Goal: Communication & Community: Answer question/provide support

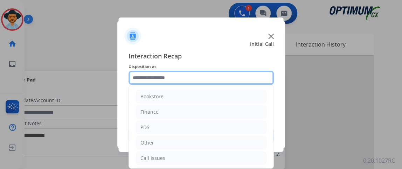
click at [200, 78] on input "text" at bounding box center [201, 78] width 145 height 14
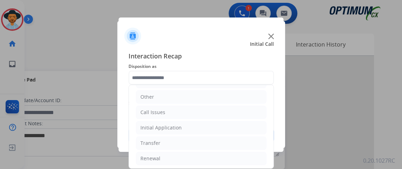
click at [223, 135] on ul "Bookstore Finance PDS Other Call Issues Initial Application Transfer Renewal" at bounding box center [201, 104] width 145 height 131
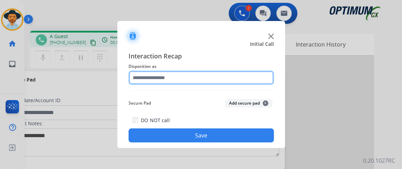
click at [203, 78] on input "text" at bounding box center [201, 78] width 145 height 14
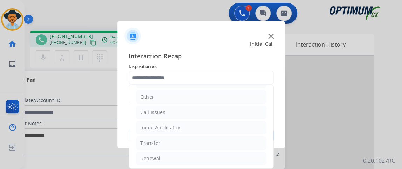
click at [244, 133] on ul "Bookstore Finance PDS Other Call Issues Initial Application Transfer Renewal" at bounding box center [201, 104] width 145 height 131
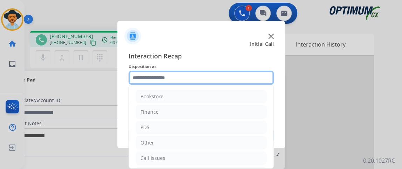
click at [225, 80] on input "text" at bounding box center [201, 78] width 145 height 14
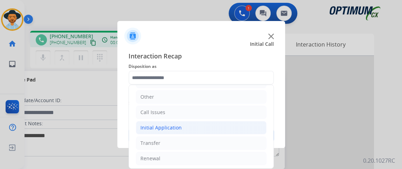
click at [228, 129] on li "Initial Application" at bounding box center [201, 127] width 131 height 13
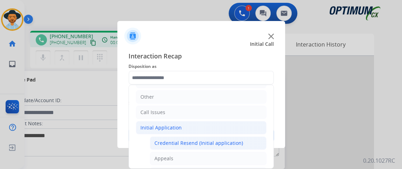
click at [213, 144] on div "Credential Resend (Initial application)" at bounding box center [198, 143] width 89 height 7
type input "**********"
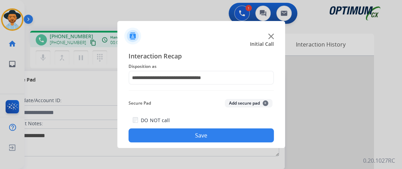
click at [213, 144] on div "**********" at bounding box center [201, 97] width 168 height 103
click at [213, 136] on button "Save" at bounding box center [201, 136] width 145 height 14
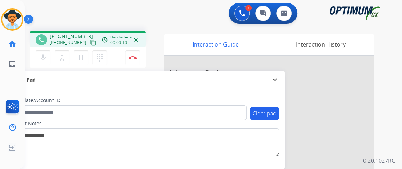
click at [90, 44] on mat-icon "content_copy" at bounding box center [93, 43] width 6 height 6
click at [90, 43] on mat-icon "content_copy" at bounding box center [93, 43] width 6 height 6
click at [42, 59] on mat-icon "mic" at bounding box center [43, 58] width 8 height 8
click at [43, 62] on button "mic_off Mute" at bounding box center [43, 57] width 15 height 15
click at [45, 66] on div "mic_off Mute merge_type Bridge pause Hold dialpad Dialpad Disconnect" at bounding box center [88, 57] width 116 height 21
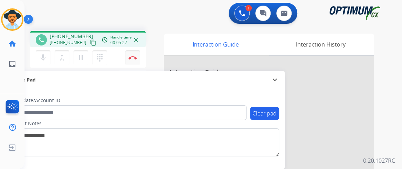
click at [134, 56] on img at bounding box center [133, 58] width 8 height 4
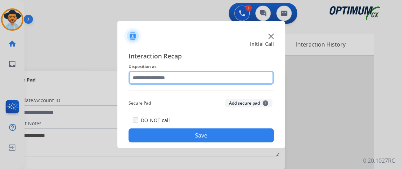
click at [231, 80] on input "text" at bounding box center [201, 78] width 145 height 14
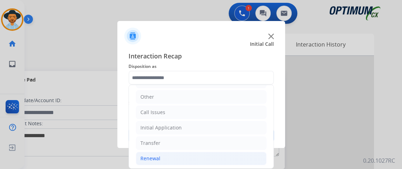
click at [234, 152] on li "Renewal" at bounding box center [201, 158] width 131 height 13
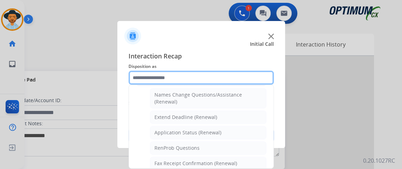
scroll to position [139, 0]
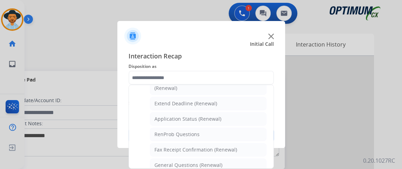
click at [263, 118] on ul "Bookstore Finance PDS Other Call Issues Initial Application Transfer Renewal Na…" at bounding box center [201, 123] width 145 height 354
click at [252, 123] on li "Application Status (Renewal)" at bounding box center [208, 118] width 117 height 13
click at [253, 123] on div "DO NOT call Save" at bounding box center [201, 129] width 145 height 27
type input "**********"
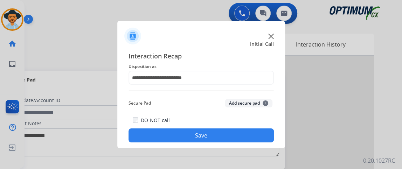
click at [223, 131] on button "Save" at bounding box center [201, 136] width 145 height 14
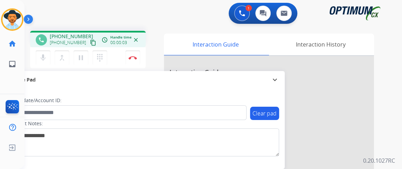
click at [90, 44] on mat-icon "content_copy" at bounding box center [93, 43] width 6 height 6
click at [48, 54] on button "mic Mute" at bounding box center [43, 57] width 15 height 15
click at [48, 54] on button "mic_off Mute" at bounding box center [43, 57] width 15 height 15
click at [46, 57] on mat-icon "mic" at bounding box center [43, 58] width 8 height 8
click at [46, 57] on mat-icon "mic_off" at bounding box center [43, 58] width 8 height 8
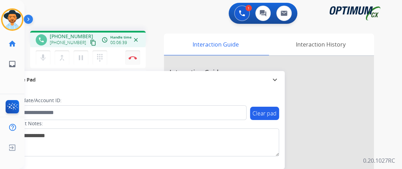
click at [134, 53] on button "Disconnect" at bounding box center [132, 57] width 15 height 15
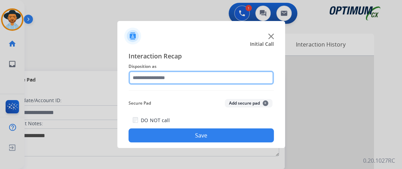
click at [192, 71] on input "text" at bounding box center [201, 78] width 145 height 14
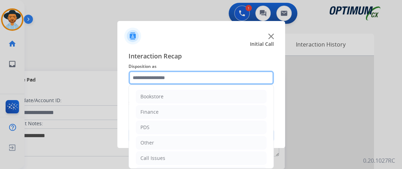
scroll to position [46, 0]
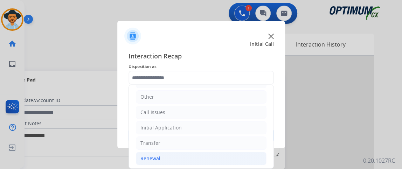
click at [214, 153] on li "Renewal" at bounding box center [201, 158] width 131 height 13
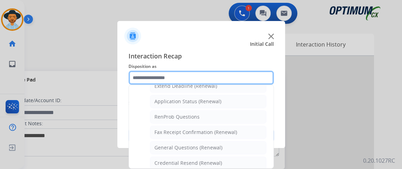
scroll to position [157, 0]
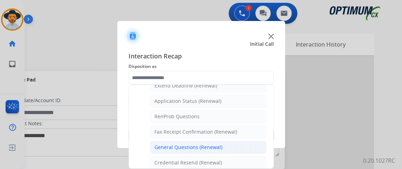
click at [235, 148] on li "General Questions (Renewal)" at bounding box center [208, 147] width 117 height 13
type input "**********"
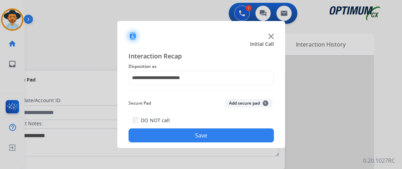
click at [233, 146] on div "**********" at bounding box center [201, 97] width 168 height 103
click at [230, 133] on button "Save" at bounding box center [201, 136] width 145 height 14
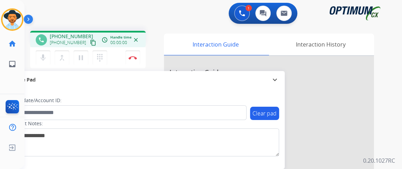
click at [90, 43] on mat-icon "content_copy" at bounding box center [93, 43] width 6 height 6
click at [49, 52] on button "mic Mute" at bounding box center [43, 57] width 15 height 15
click at [49, 52] on button "mic_off Mute" at bounding box center [43, 57] width 15 height 15
click at [139, 55] on button "Disconnect" at bounding box center [132, 57] width 15 height 15
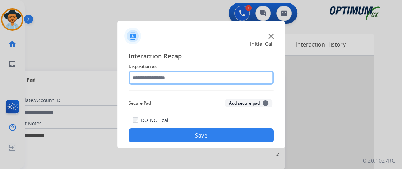
click at [230, 75] on input "text" at bounding box center [201, 78] width 145 height 14
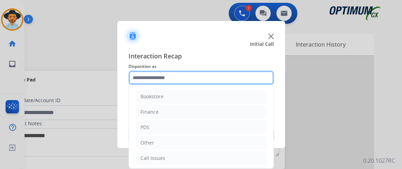
scroll to position [46, 0]
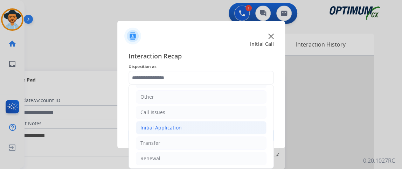
click at [232, 126] on li "Initial Application" at bounding box center [201, 127] width 131 height 13
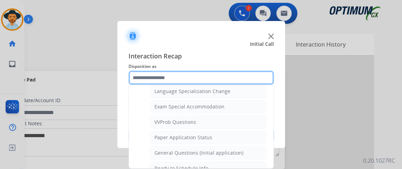
scroll to position [365, 0]
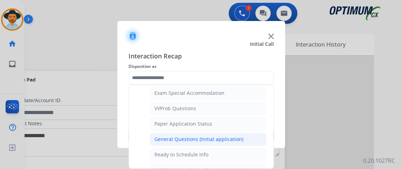
click at [249, 133] on li "General Questions (Initial application)" at bounding box center [208, 139] width 117 height 13
type input "**********"
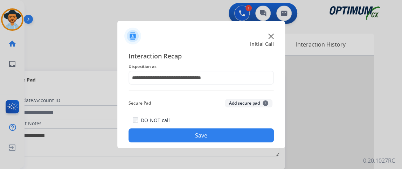
click at [245, 138] on button "Save" at bounding box center [201, 136] width 145 height 14
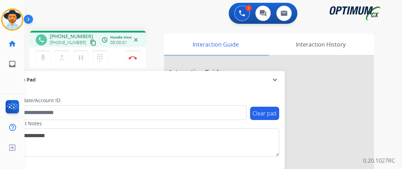
click at [90, 41] on mat-icon "content_copy" at bounding box center [93, 43] width 6 height 6
click at [90, 44] on mat-icon "content_copy" at bounding box center [93, 43] width 6 height 6
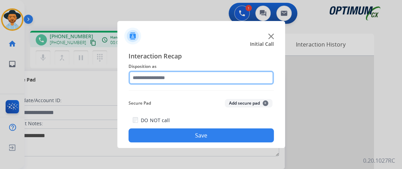
click at [186, 77] on input "text" at bounding box center [201, 78] width 145 height 14
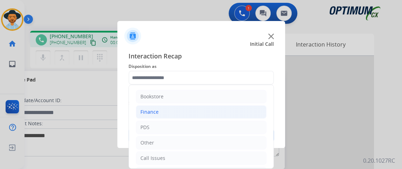
click at [182, 112] on li "Finance" at bounding box center [201, 111] width 131 height 13
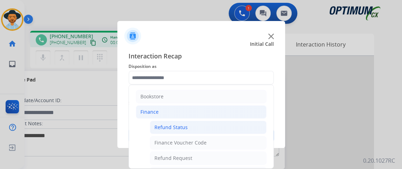
click at [183, 124] on div "Refund Status" at bounding box center [170, 127] width 33 height 7
type input "**********"
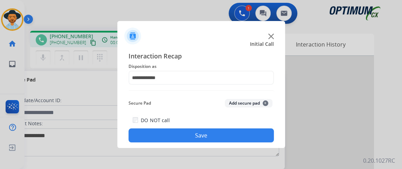
click at [181, 135] on button "Save" at bounding box center [201, 136] width 145 height 14
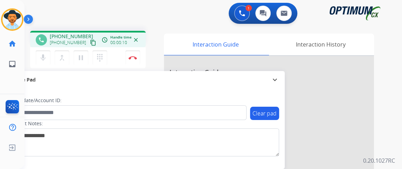
click at [87, 39] on div "+19292848335 content_copy" at bounding box center [74, 43] width 48 height 8
click at [90, 42] on mat-icon "content_copy" at bounding box center [93, 43] width 6 height 6
click at [43, 63] on button "mic Mute" at bounding box center [43, 57] width 15 height 15
click at [43, 62] on button "mic_off Mute" at bounding box center [43, 57] width 15 height 15
click at [46, 53] on button "mic Mute" at bounding box center [43, 57] width 15 height 15
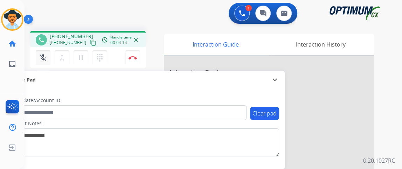
click at [46, 53] on button "mic_off Mute" at bounding box center [43, 57] width 15 height 15
click at [50, 59] on div "mic Mute merge_type Bridge pause Hold dialpad Dialpad" at bounding box center [74, 57] width 76 height 15
click at [48, 57] on button "mic Mute" at bounding box center [43, 57] width 15 height 15
click at [48, 57] on button "mic_off Mute" at bounding box center [43, 57] width 15 height 15
click at [132, 60] on button "Disconnect" at bounding box center [132, 57] width 15 height 15
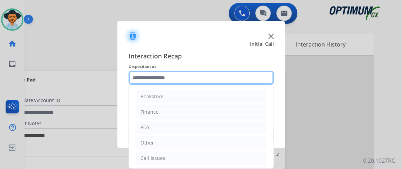
click at [171, 76] on input "text" at bounding box center [201, 78] width 145 height 14
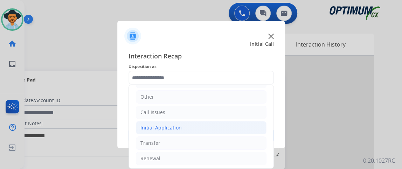
click at [230, 123] on li "Initial Application" at bounding box center [201, 127] width 131 height 13
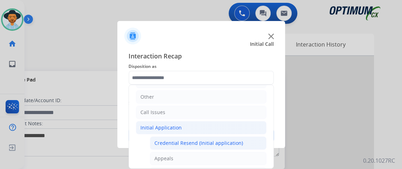
click at [223, 137] on li "Credential Resend (Initial application)" at bounding box center [208, 143] width 117 height 13
type input "**********"
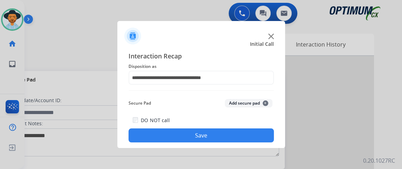
click at [223, 135] on button "Save" at bounding box center [201, 136] width 145 height 14
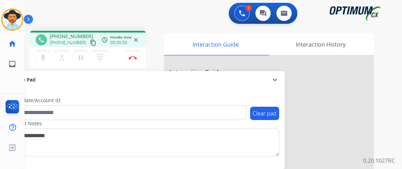
click at [90, 41] on mat-icon "content_copy" at bounding box center [93, 43] width 6 height 6
click at [90, 42] on mat-icon "content_copy" at bounding box center [93, 43] width 6 height 6
click at [44, 52] on button "mic Mute" at bounding box center [43, 57] width 15 height 15
click at [44, 51] on button "mic Mute" at bounding box center [43, 57] width 15 height 15
click at [44, 51] on button "mic_off Mute" at bounding box center [43, 57] width 15 height 15
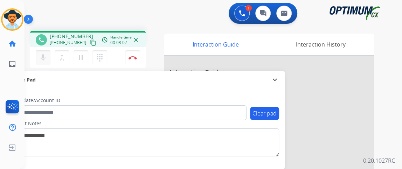
click at [46, 62] on button "mic Mute" at bounding box center [43, 57] width 15 height 15
click at [46, 62] on button "mic_off Mute" at bounding box center [43, 57] width 15 height 15
click at [47, 52] on button "mic Mute" at bounding box center [43, 57] width 15 height 15
click at [47, 53] on button "mic_off Mute" at bounding box center [43, 57] width 15 height 15
click at [47, 53] on button "mic Mute" at bounding box center [43, 57] width 15 height 15
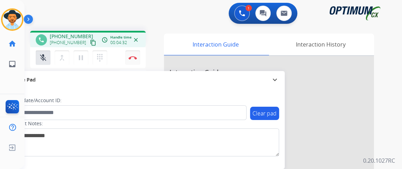
click at [129, 58] on img at bounding box center [133, 58] width 8 height 4
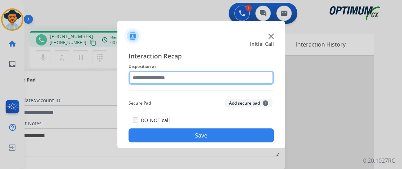
click at [177, 78] on input "text" at bounding box center [201, 78] width 145 height 14
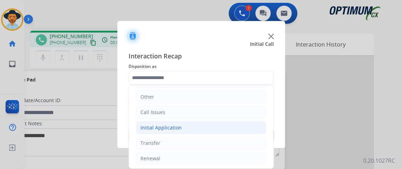
click at [222, 128] on li "Initial Application" at bounding box center [201, 127] width 131 height 13
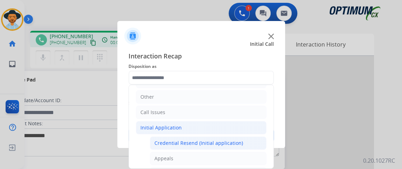
click at [220, 140] on div "Credential Resend (Initial application)" at bounding box center [198, 143] width 89 height 7
type input "**********"
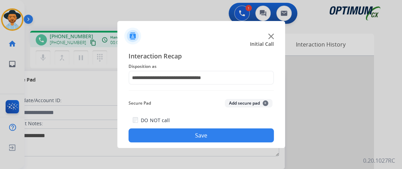
click at [220, 138] on button "Save" at bounding box center [201, 136] width 145 height 14
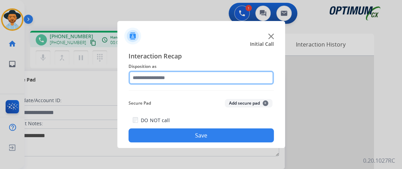
click at [203, 77] on input "text" at bounding box center [201, 78] width 145 height 14
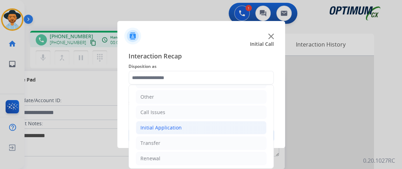
click at [237, 124] on li "Initial Application" at bounding box center [201, 127] width 131 height 13
click at [229, 145] on li "Credential Resend (Initial application)" at bounding box center [208, 143] width 117 height 13
click at [229, 145] on div "Interaction Recap Disposition as Bookstore Finance PDS Other Call Issues Initia…" at bounding box center [201, 97] width 168 height 103
type input "**********"
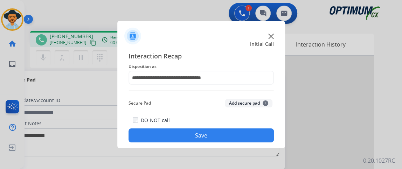
click at [227, 134] on button "Save" at bounding box center [201, 136] width 145 height 14
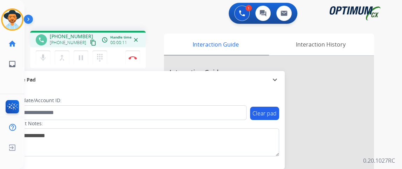
click at [90, 43] on mat-icon "content_copy" at bounding box center [93, 43] width 6 height 6
click at [89, 43] on button "content_copy" at bounding box center [93, 43] width 8 height 8
click at [134, 58] on img at bounding box center [133, 58] width 8 height 4
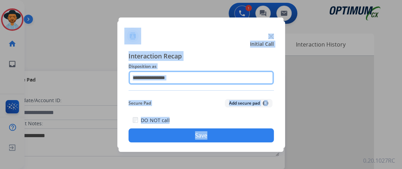
click at [179, 77] on input "text" at bounding box center [201, 78] width 145 height 14
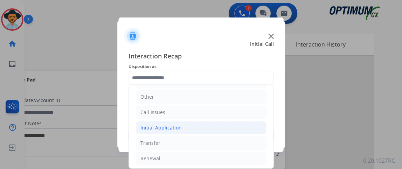
click at [224, 125] on li "Initial Application" at bounding box center [201, 127] width 131 height 13
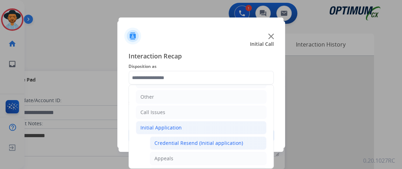
click at [221, 137] on li "Credential Resend (Initial application)" at bounding box center [208, 143] width 117 height 13
type input "**********"
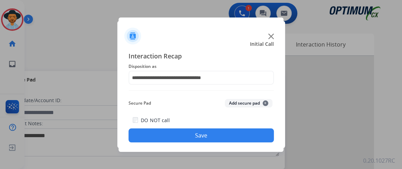
click at [221, 136] on button "Save" at bounding box center [201, 136] width 145 height 14
